Goal: Transaction & Acquisition: Book appointment/travel/reservation

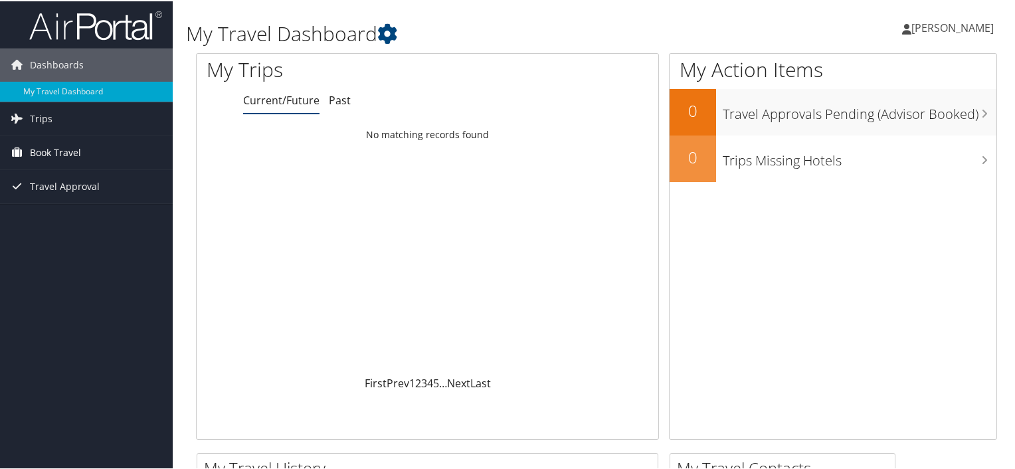
click at [69, 152] on span "Book Travel" at bounding box center [55, 151] width 51 height 33
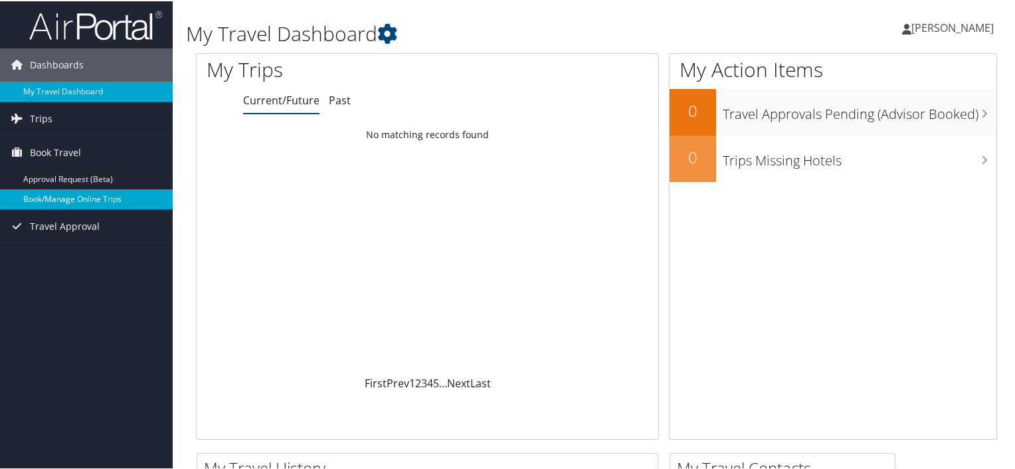
click at [78, 193] on link "Book/Manage Online Trips" at bounding box center [86, 198] width 173 height 20
click at [97, 198] on link "Book/Manage Online Trips" at bounding box center [86, 198] width 173 height 20
